Goal: Navigation & Orientation: Understand site structure

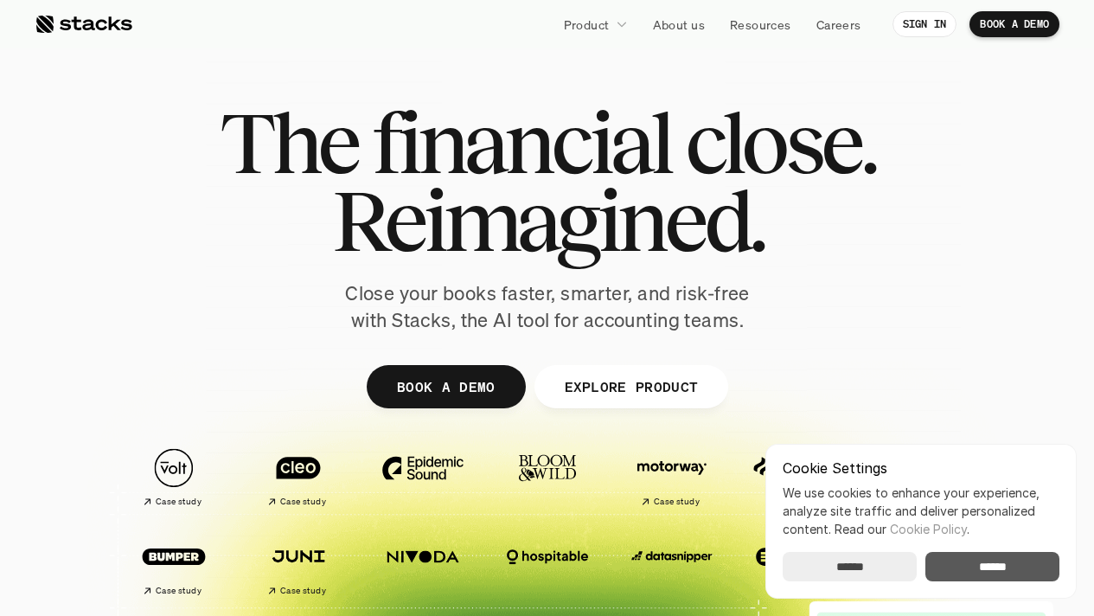
click at [869, 575] on input "******" at bounding box center [850, 566] width 134 height 29
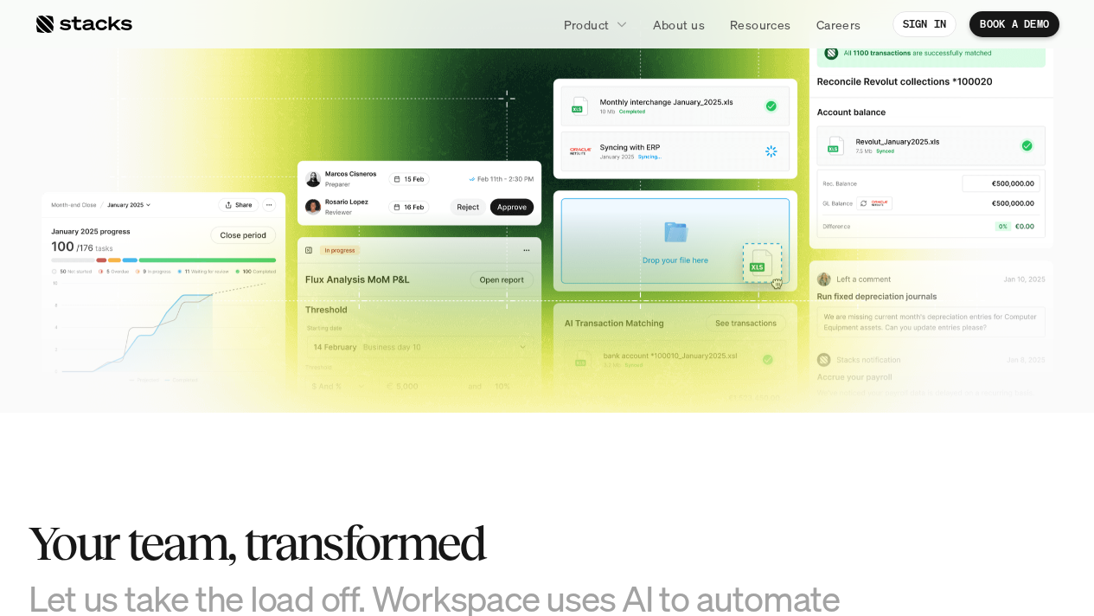
scroll to position [902, 0]
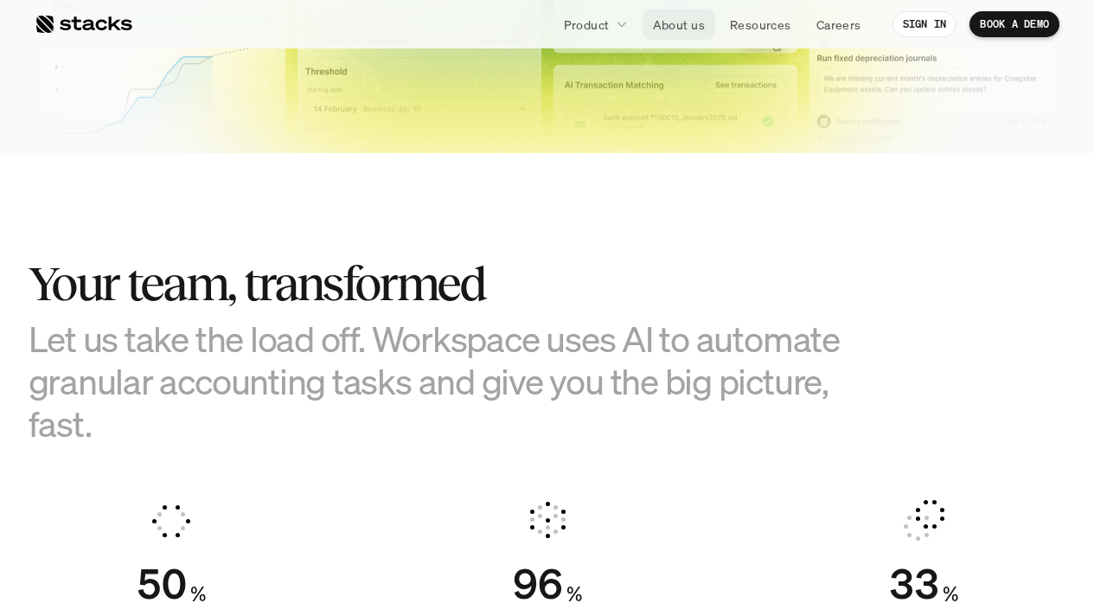
click at [668, 24] on p "About us" at bounding box center [679, 25] width 52 height 18
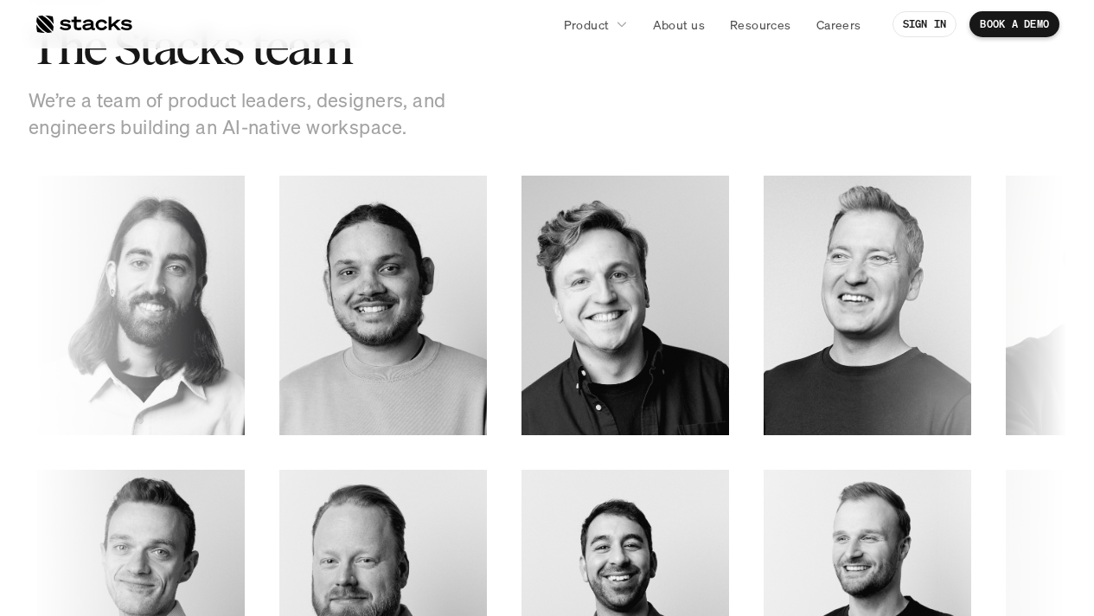
scroll to position [2258, 0]
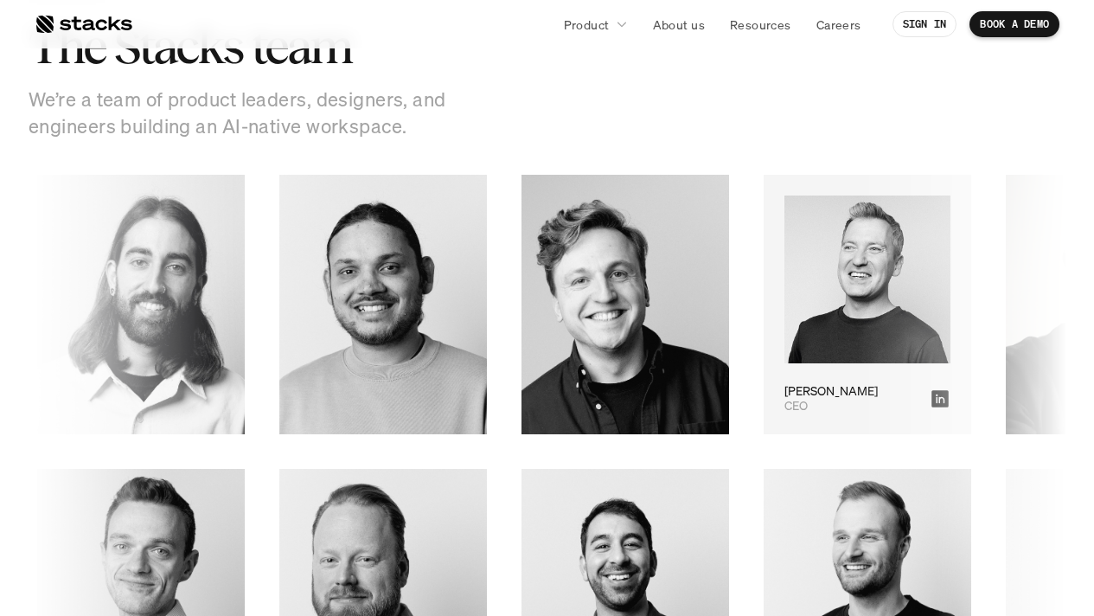
click at [785, 338] on img at bounding box center [868, 280] width 166 height 169
click at [785, 290] on img at bounding box center [868, 280] width 166 height 169
click at [930, 397] on icon at bounding box center [940, 398] width 21 height 21
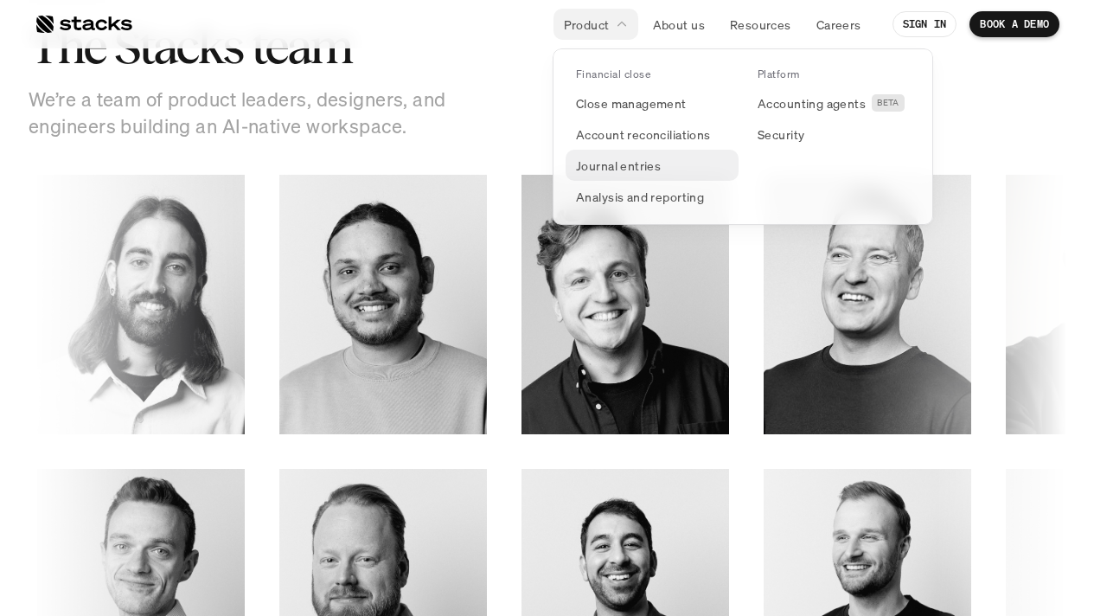
click at [618, 164] on p "Journal entries" at bounding box center [618, 166] width 85 height 18
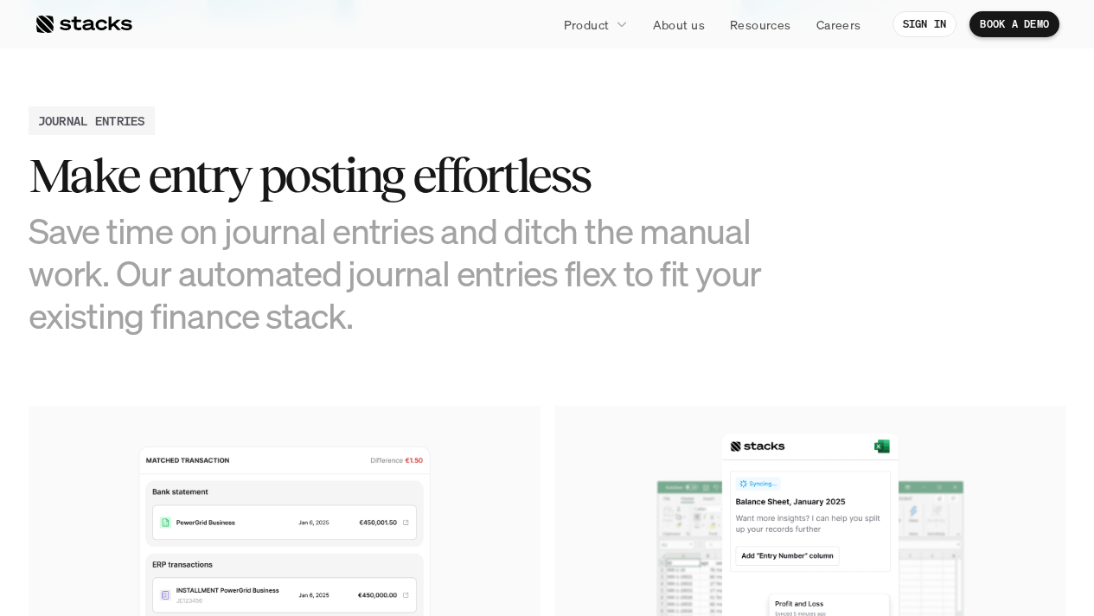
scroll to position [720, 0]
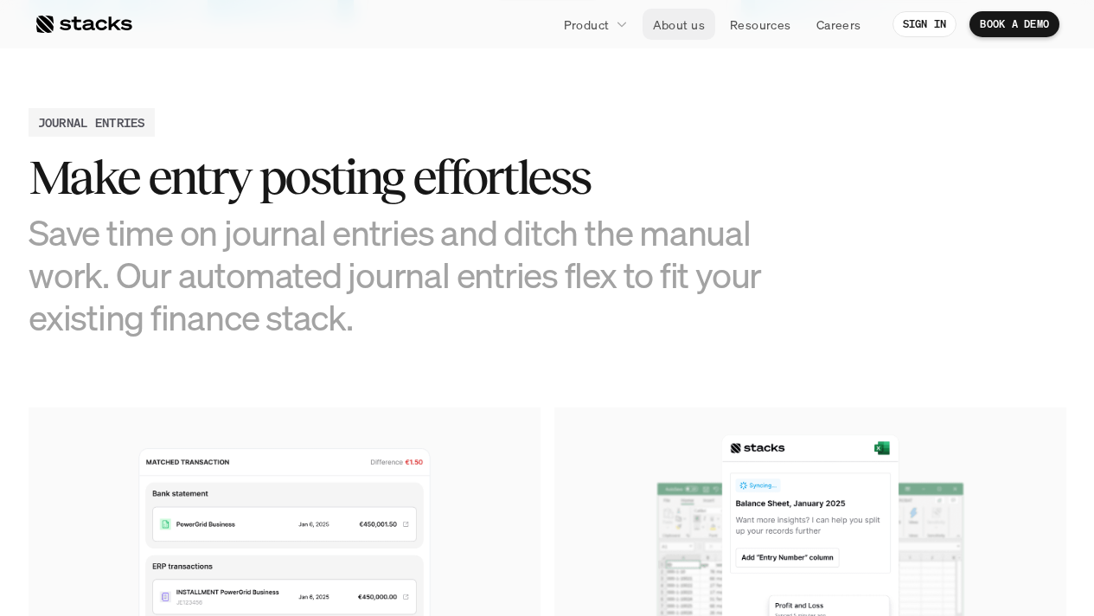
click at [666, 24] on p "About us" at bounding box center [679, 25] width 52 height 18
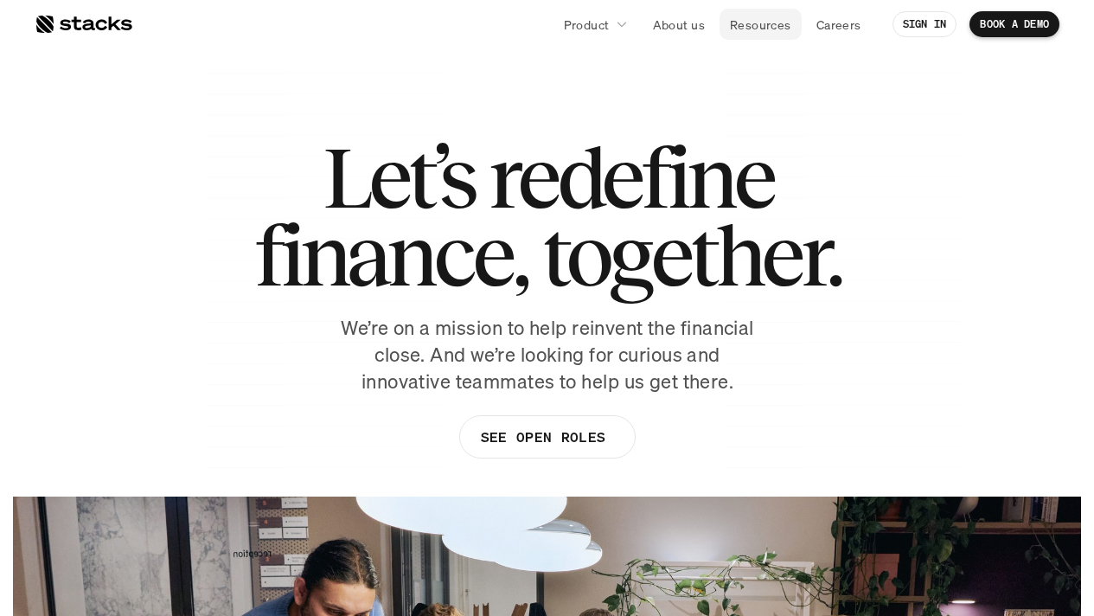
click at [753, 23] on p "Resources" at bounding box center [760, 25] width 61 height 18
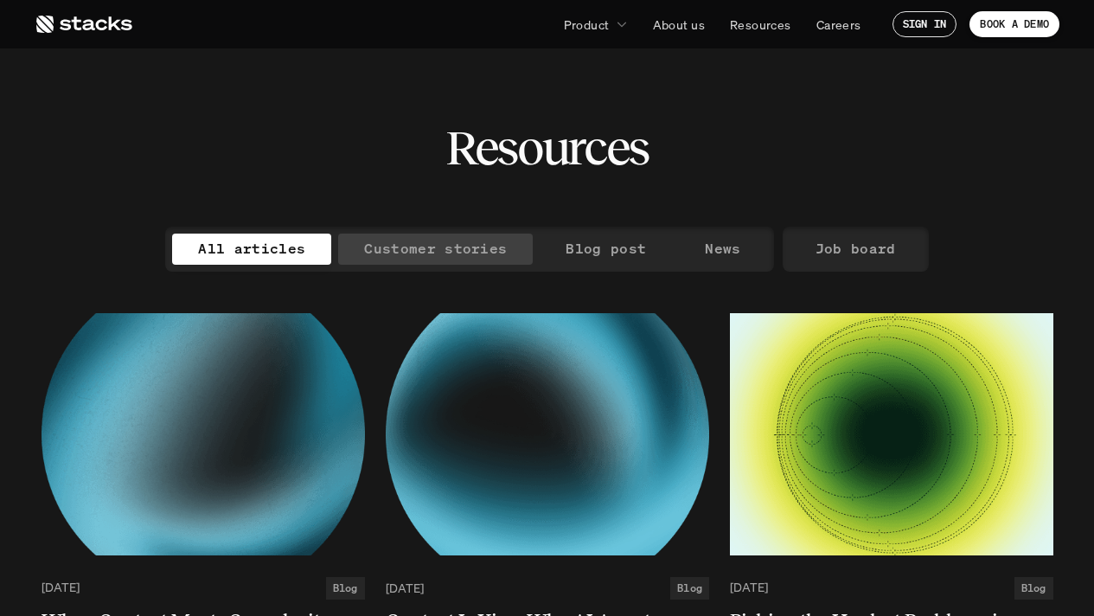
click at [441, 247] on p "Customer stories" at bounding box center [435, 248] width 143 height 25
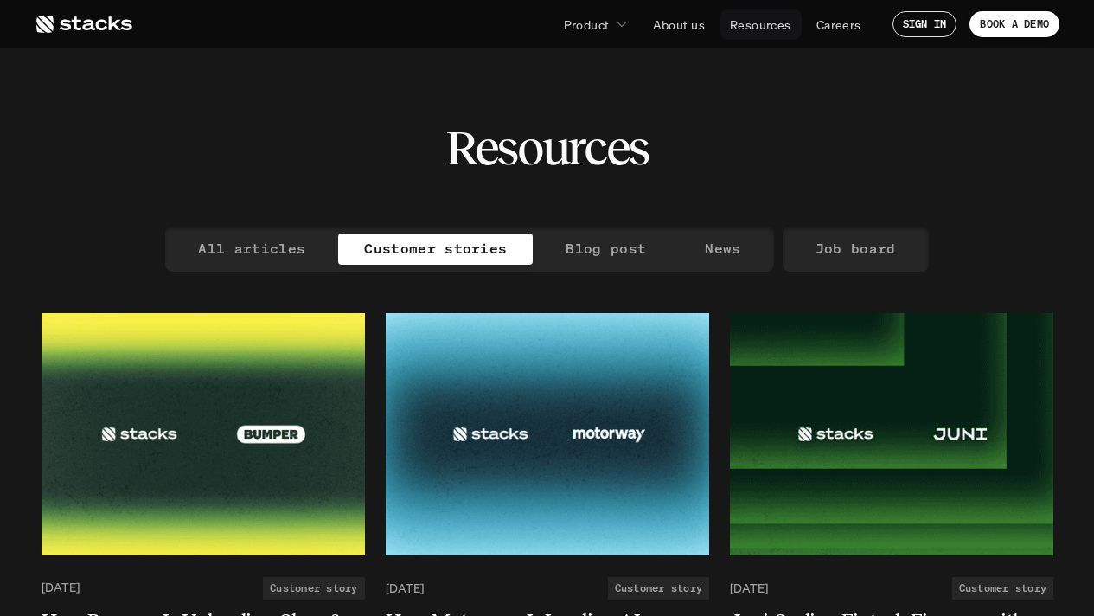
click at [754, 26] on p "Resources" at bounding box center [760, 25] width 61 height 18
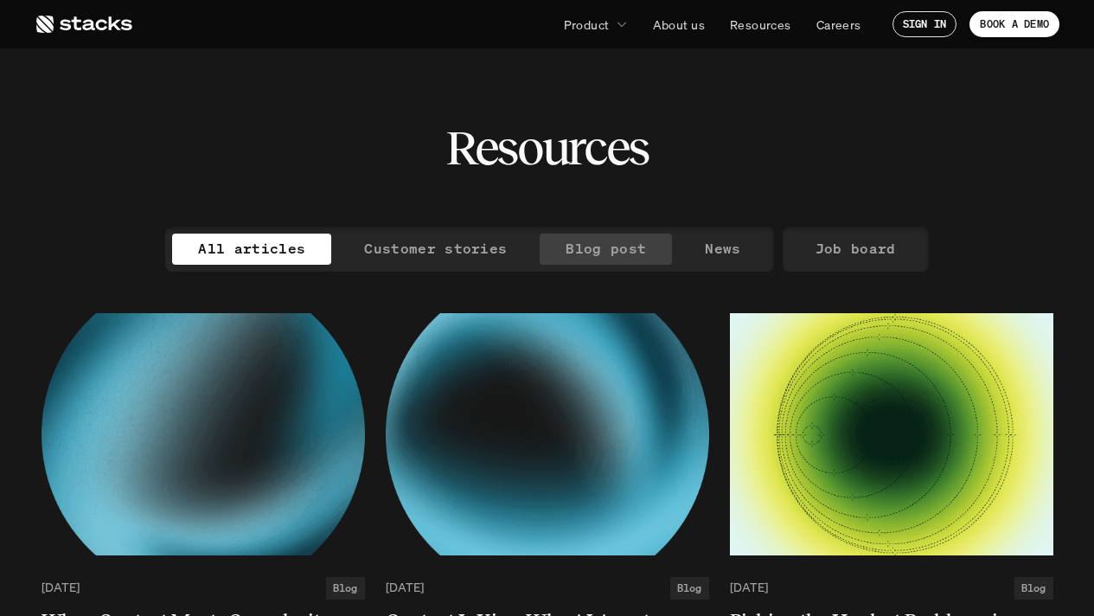
click at [646, 244] on link "Blog post" at bounding box center [606, 249] width 132 height 31
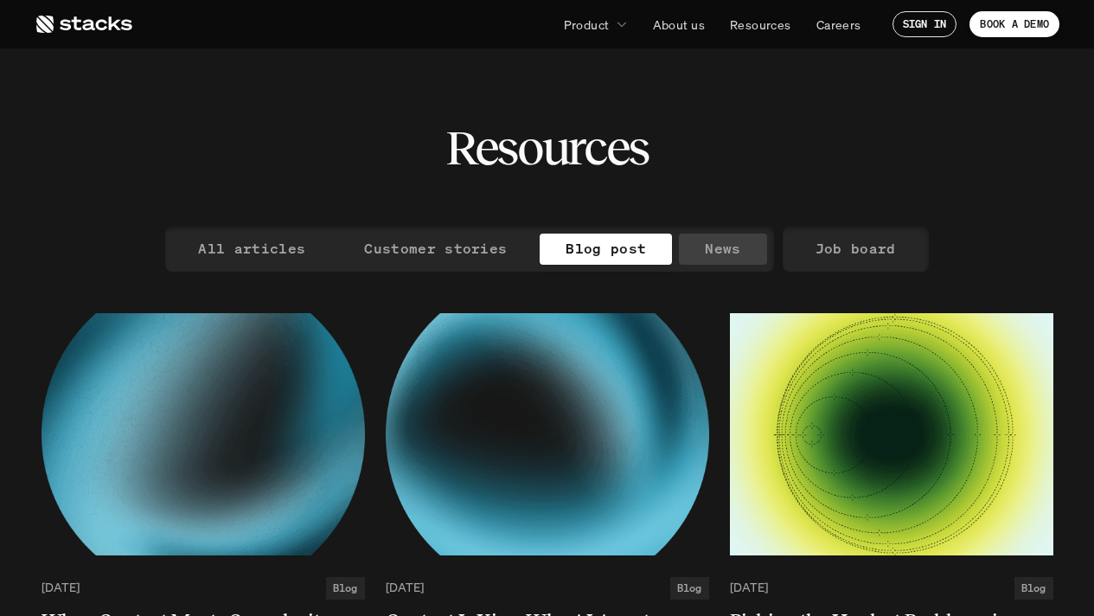
click at [724, 246] on p "News" at bounding box center [722, 248] width 35 height 25
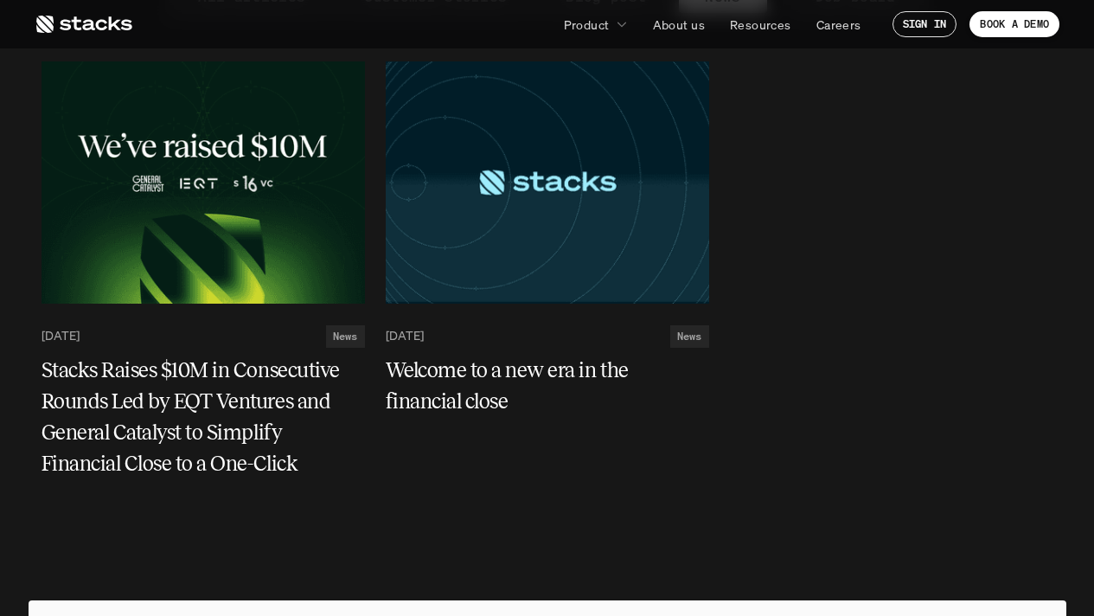
scroll to position [250, 0]
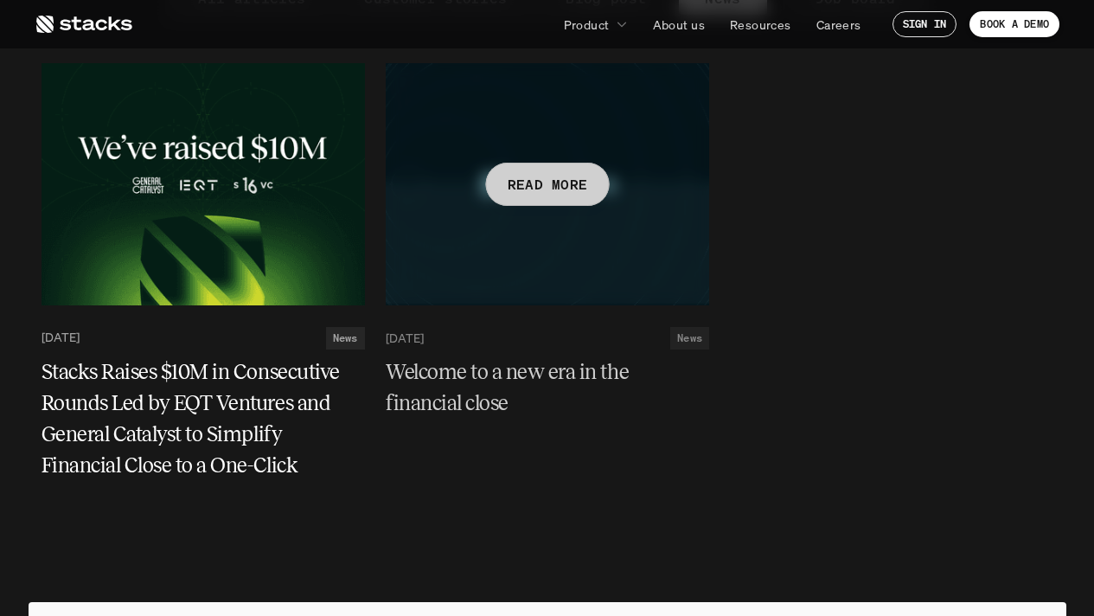
click at [444, 376] on h5 "Welcome to a new era in the financial close" at bounding box center [537, 387] width 303 height 62
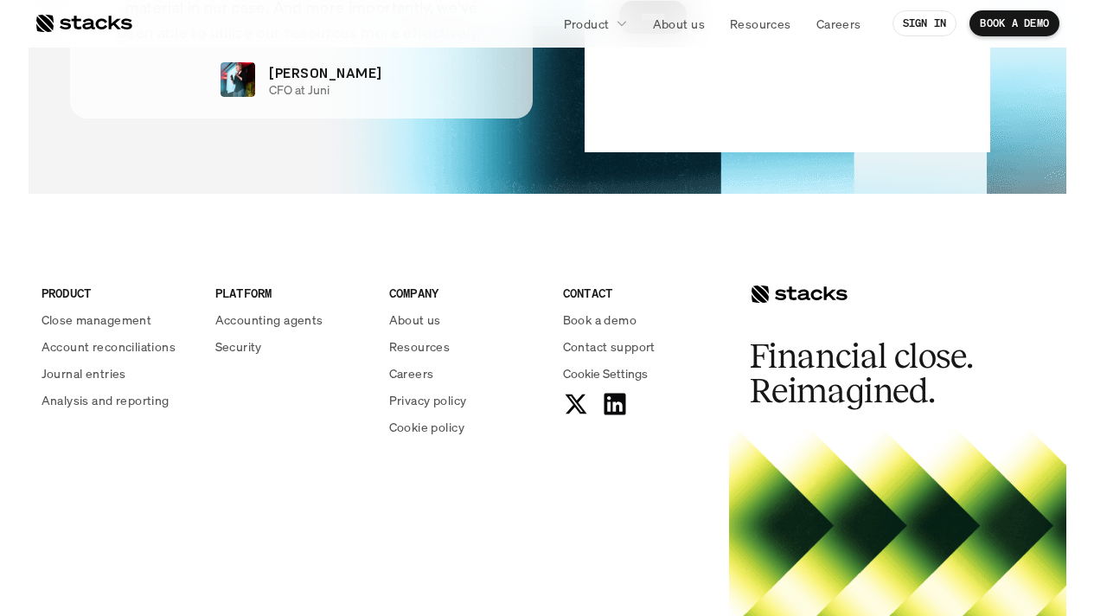
scroll to position [3898, 0]
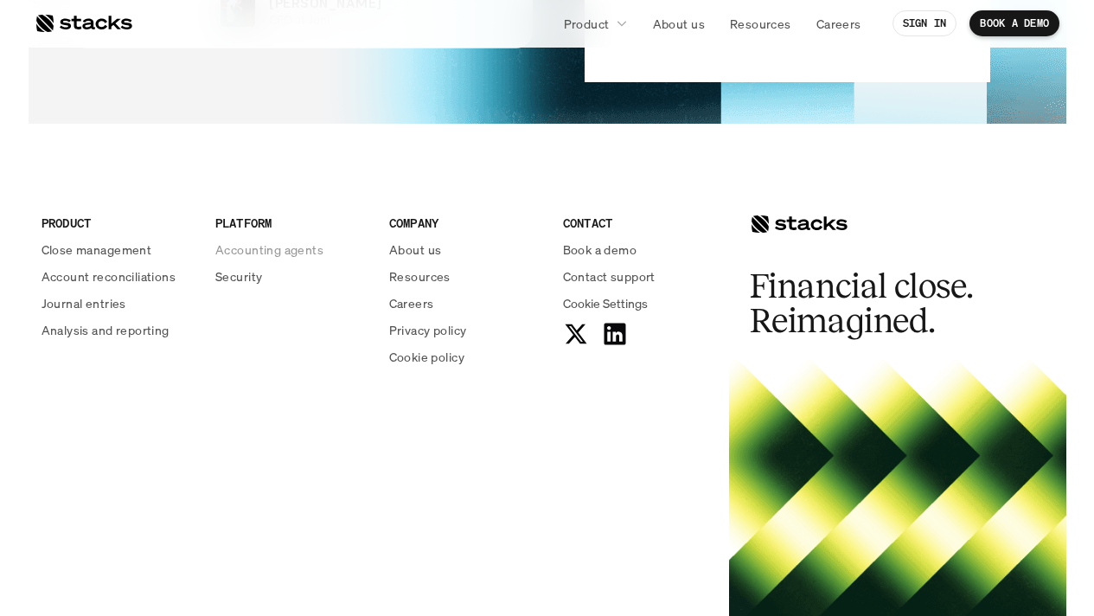
click at [299, 259] on p "Accounting agents" at bounding box center [269, 249] width 108 height 18
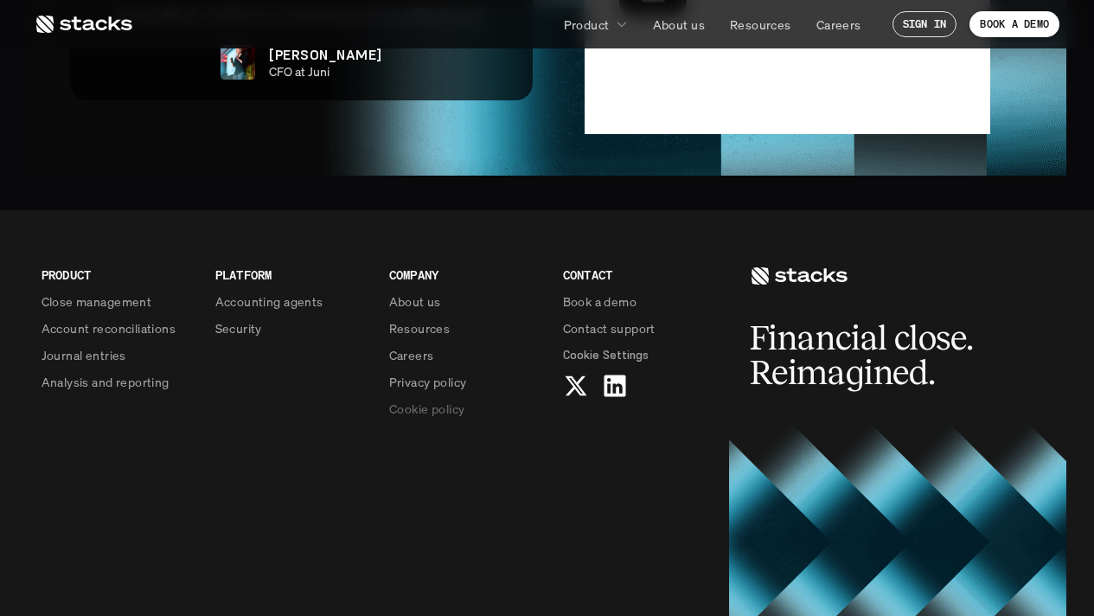
scroll to position [4238, 0]
click at [136, 292] on p "Close management" at bounding box center [97, 301] width 111 height 18
